Goal: Information Seeking & Learning: Learn about a topic

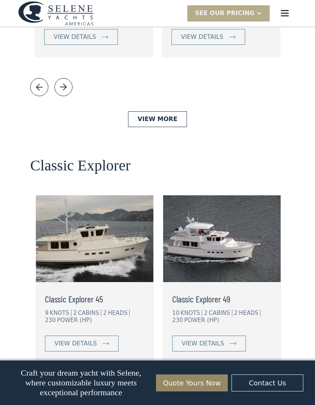
scroll to position [1544, 0]
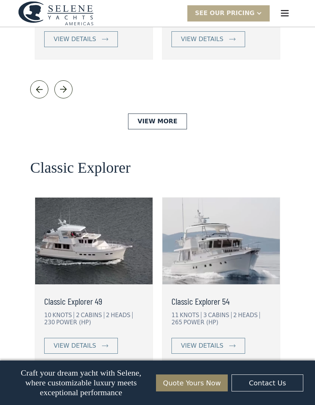
click at [221, 341] on div "view details" at bounding box center [202, 345] width 42 height 9
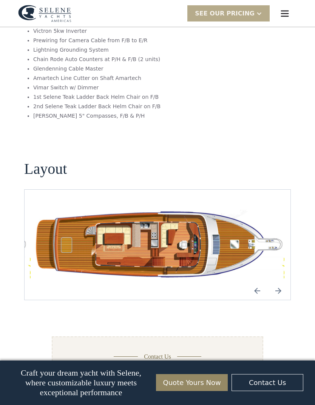
scroll to position [1235, 0]
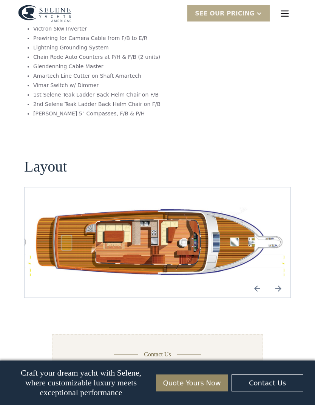
click at [255, 279] on img "Previous slide" at bounding box center [257, 288] width 18 height 18
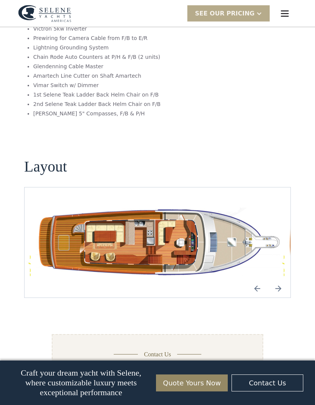
click at [285, 279] on img "Next slide" at bounding box center [278, 288] width 18 height 18
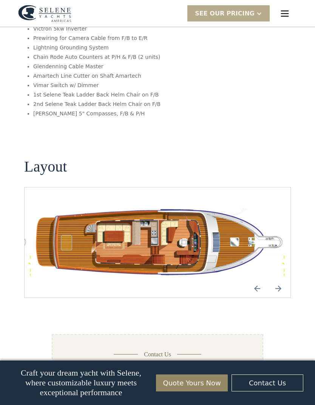
click at [281, 279] on img "Next slide" at bounding box center [278, 288] width 18 height 18
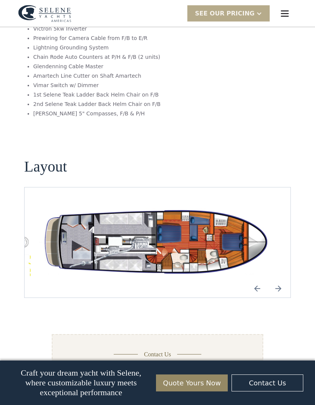
click at [278, 279] on img "Next slide" at bounding box center [278, 288] width 18 height 18
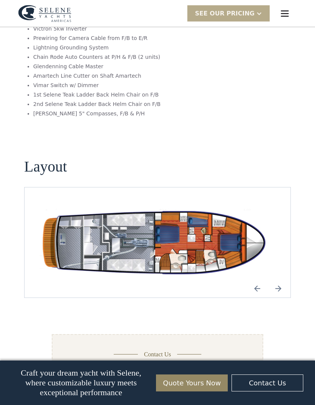
click at [274, 279] on img "Next slide" at bounding box center [278, 288] width 18 height 18
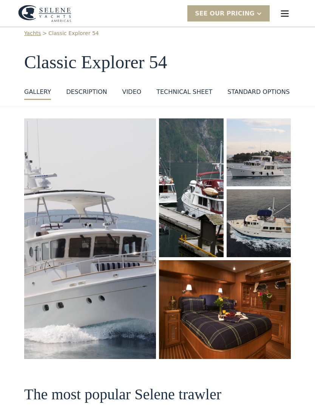
scroll to position [0, 0]
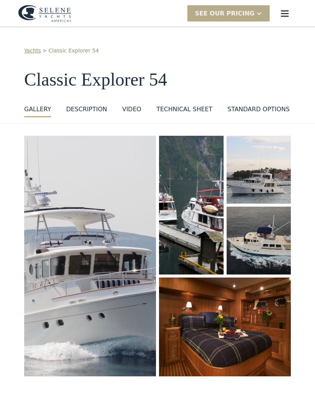
click at [35, 52] on link "Yachts" at bounding box center [32, 51] width 17 height 8
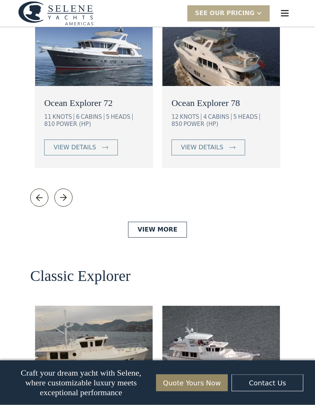
scroll to position [1436, 0]
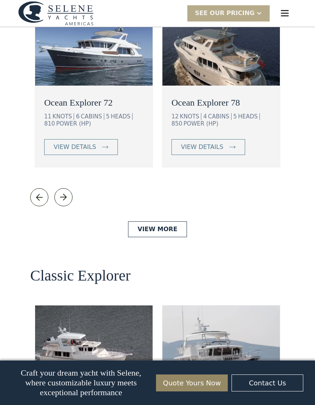
click at [67, 313] on img at bounding box center [93, 349] width 117 height 87
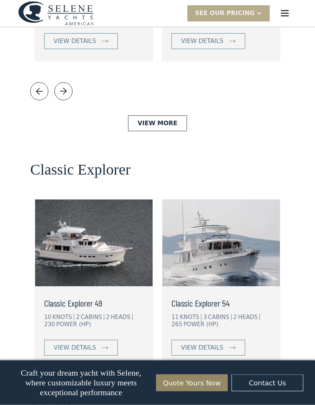
scroll to position [1542, 0]
click at [66, 343] on div "view details" at bounding box center [75, 347] width 42 height 9
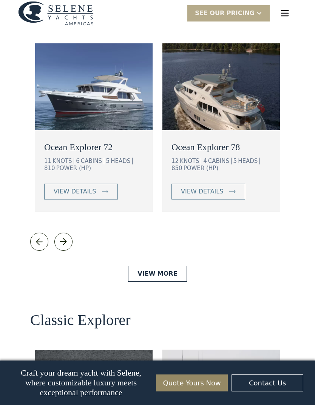
scroll to position [1391, 0]
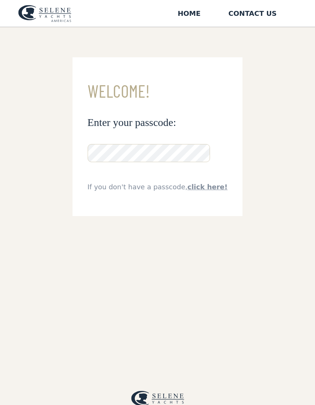
click at [208, 189] on link "click here!" at bounding box center [207, 187] width 40 height 8
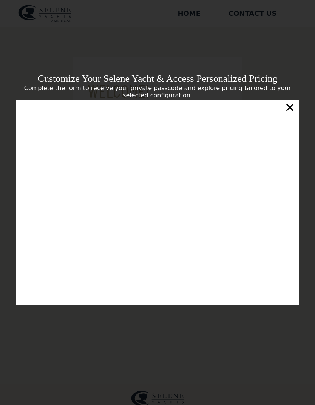
click at [292, 115] on div "×" at bounding box center [289, 107] width 11 height 15
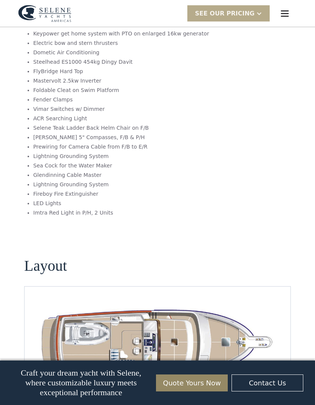
scroll to position [1235, 0]
click at [274, 382] on img "Next slide" at bounding box center [278, 391] width 18 height 18
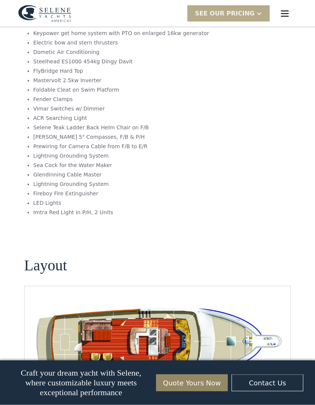
scroll to position [1236, 0]
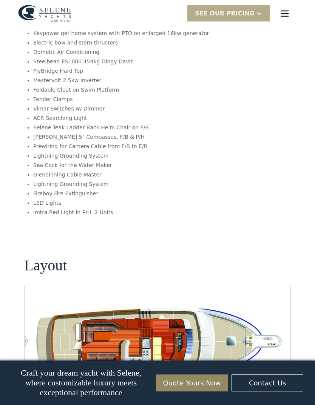
click at [275, 382] on img "Next slide" at bounding box center [278, 391] width 18 height 18
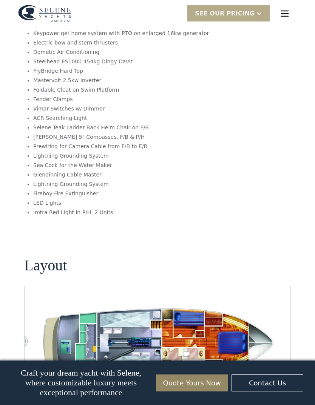
click at [279, 382] on img "Next slide" at bounding box center [278, 391] width 18 height 18
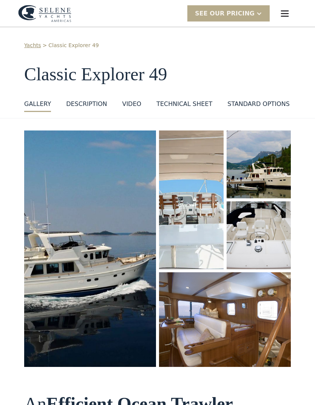
scroll to position [0, 0]
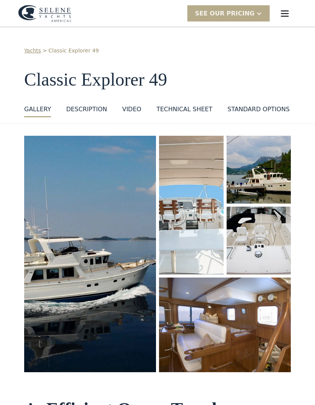
click at [259, 108] on div "standard options" at bounding box center [258, 109] width 62 height 9
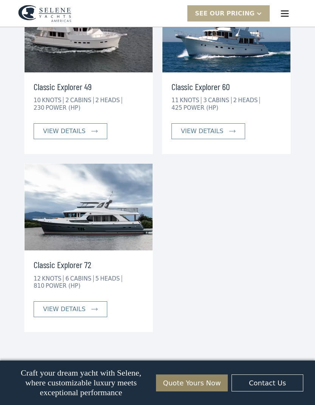
scroll to position [1874, 0]
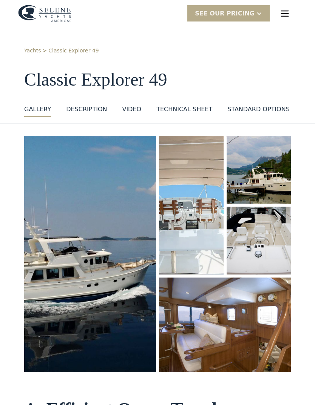
click at [77, 106] on div "DESCRIPTION" at bounding box center [86, 109] width 41 height 9
click at [83, 112] on div "DESCRIPTION" at bounding box center [86, 109] width 41 height 9
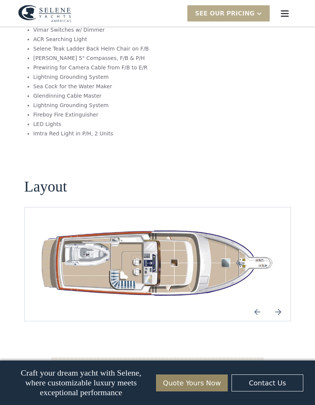
scroll to position [1315, 0]
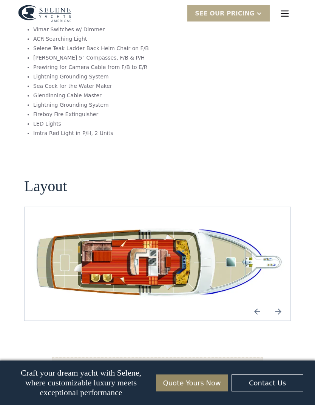
click at [279, 302] on img "Next slide" at bounding box center [278, 311] width 18 height 18
click at [277, 302] on img "Next slide" at bounding box center [278, 311] width 18 height 18
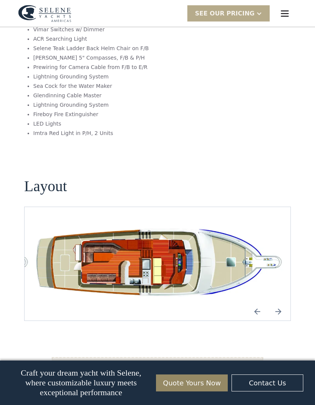
click at [257, 302] on img "Previous slide" at bounding box center [257, 311] width 18 height 18
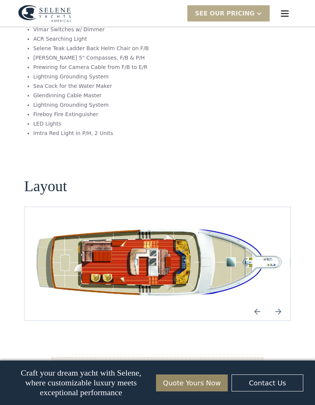
click at [286, 302] on img "Next slide" at bounding box center [278, 311] width 18 height 18
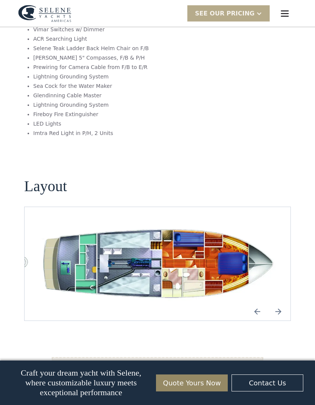
click at [277, 302] on img "Next slide" at bounding box center [278, 311] width 18 height 18
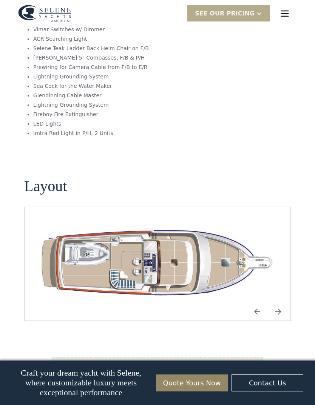
click at [255, 302] on img "Previous slide" at bounding box center [257, 311] width 18 height 18
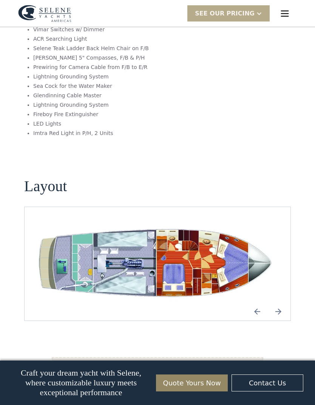
click at [259, 302] on img "Previous slide" at bounding box center [257, 311] width 18 height 18
click at [280, 302] on img "Next slide" at bounding box center [278, 311] width 18 height 18
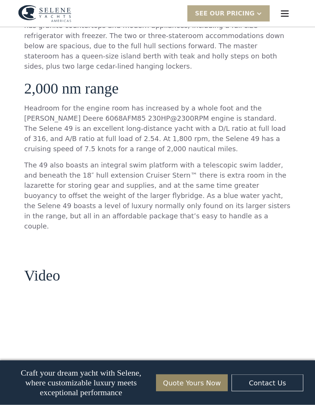
scroll to position [567, 0]
